Goal: Navigation & Orientation: Go to known website

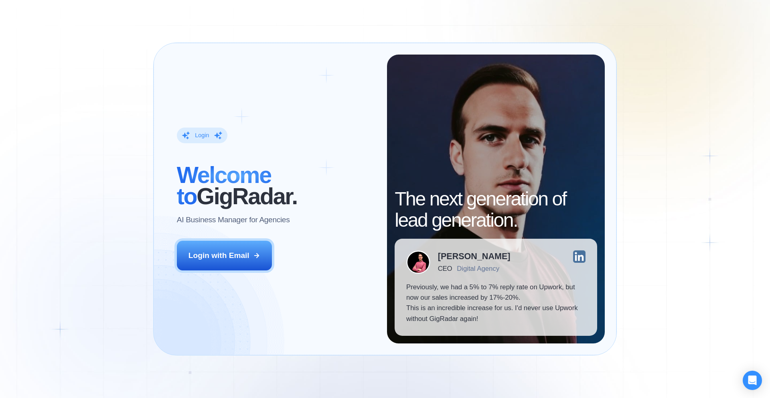
click at [232, 193] on h2 "‍ Welcome to GigRadar." at bounding box center [276, 185] width 199 height 43
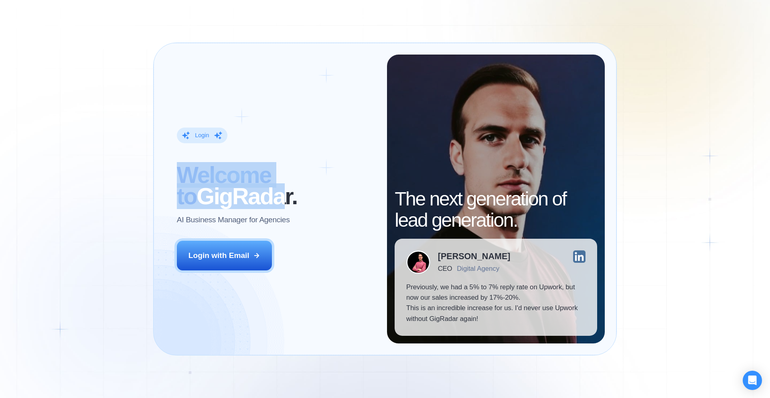
drag, startPoint x: 266, startPoint y: 199, endPoint x: 94, endPoint y: 173, distance: 174.0
click at [94, 173] on div "Login ‍ Welcome to GigRadar. AI Business Manager for Agencies Login with Email …" at bounding box center [385, 199] width 770 height 398
drag, startPoint x: 132, startPoint y: 165, endPoint x: 329, endPoint y: 200, distance: 200.0
click at [329, 200] on div "Login ‍ Welcome to GigRadar. AI Business Manager for Agencies Login with Email …" at bounding box center [385, 199] width 770 height 398
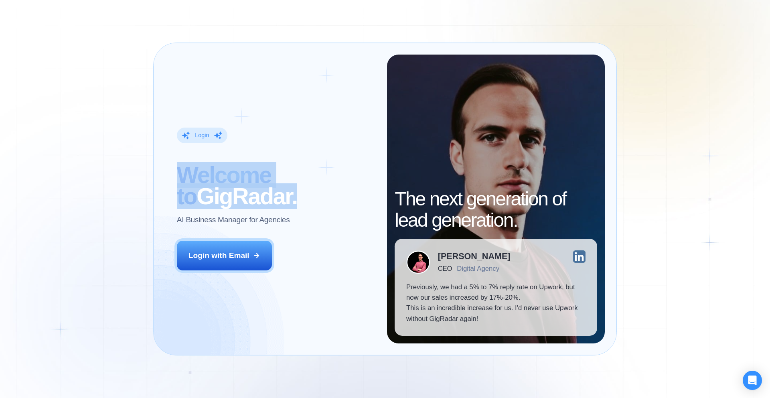
click at [329, 200] on h2 "‍ Welcome to GigRadar." at bounding box center [276, 185] width 199 height 43
drag, startPoint x: 333, startPoint y: 207, endPoint x: 10, endPoint y: 71, distance: 350.8
click at [20, 96] on div "Login ‍ Welcome to GigRadar. AI Business Manager for Agencies Login with Email …" at bounding box center [385, 199] width 770 height 398
click at [9, 29] on div "Login ‍ Welcome to GigRadar. AI Business Manager for Agencies Login with Email …" at bounding box center [385, 199] width 770 height 398
